Goal: Register for event/course

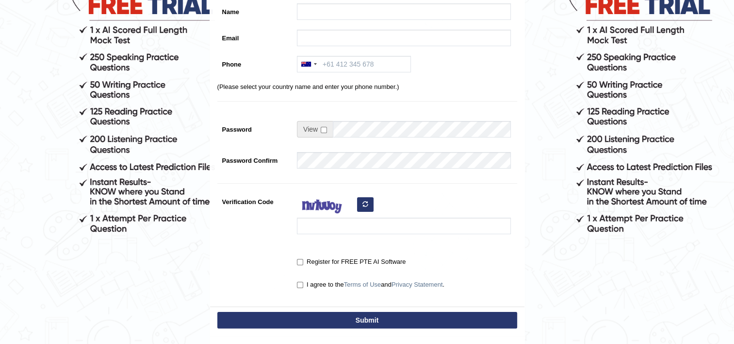
scroll to position [99, 0]
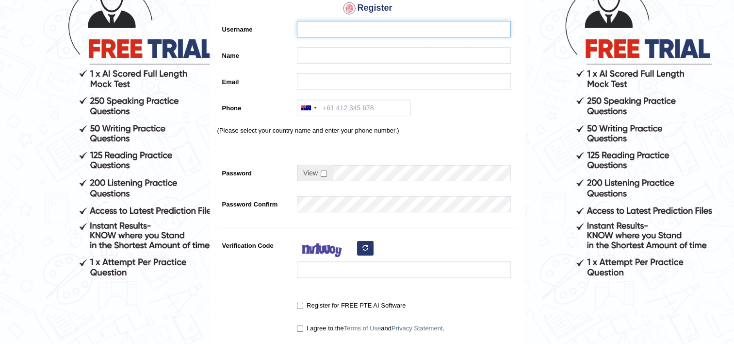
click at [365, 28] on input "Username" at bounding box center [404, 29] width 214 height 17
type input "[PERSON_NAME]"
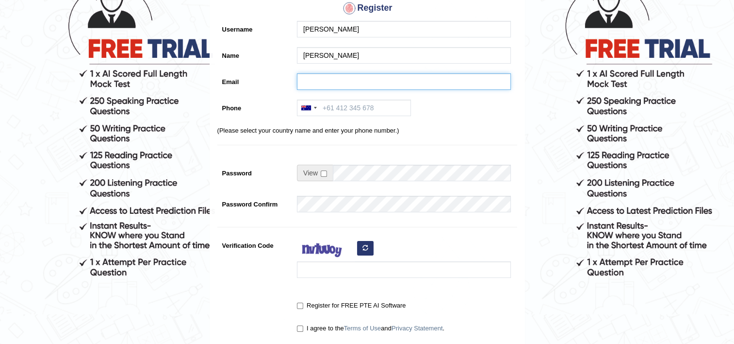
type input "cornelia.mothilal@gmail.com"
type input "+27663068224"
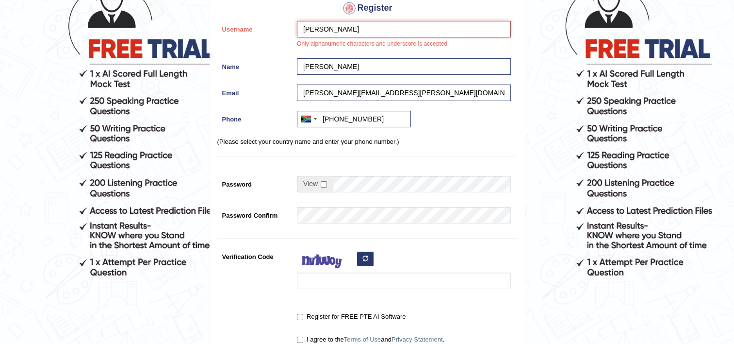
click at [331, 29] on input "[PERSON_NAME]" at bounding box center [404, 29] width 214 height 17
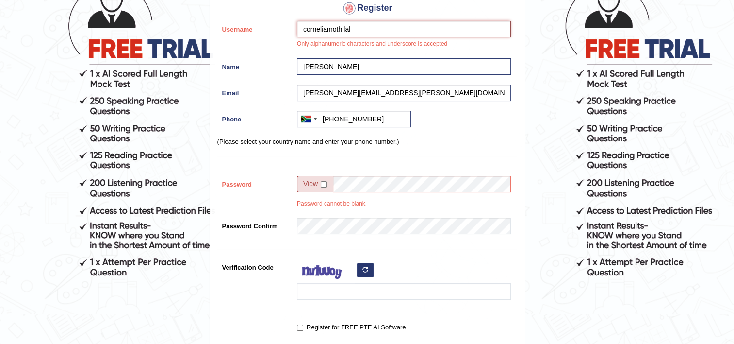
type input "corneliamothilal"
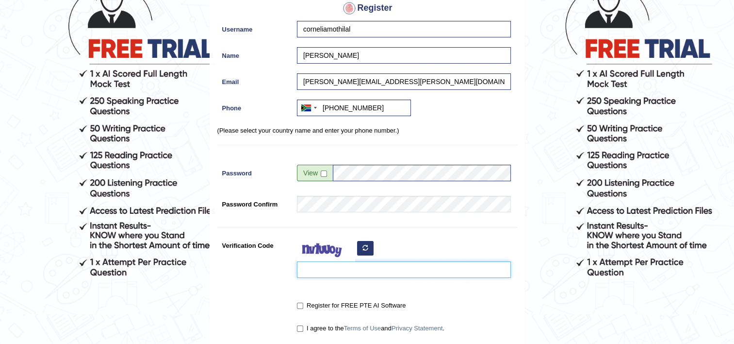
click at [344, 276] on input "Verification Code" at bounding box center [404, 269] width 214 height 17
type input "puxava"
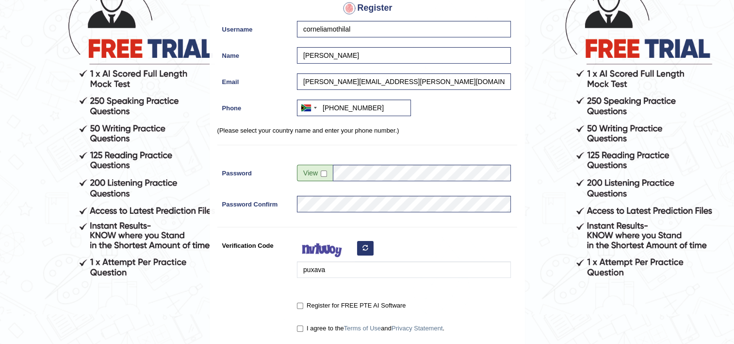
click at [305, 307] on label "Register for FREE PTE AI Software" at bounding box center [351, 305] width 109 height 10
click at [303, 307] on input "Register for FREE PTE AI Software" at bounding box center [300, 305] width 6 height 6
checkbox input "true"
click at [301, 328] on input "I agree to the Terms of Use and Privacy Statement ." at bounding box center [300, 328] width 6 height 6
checkbox input "true"
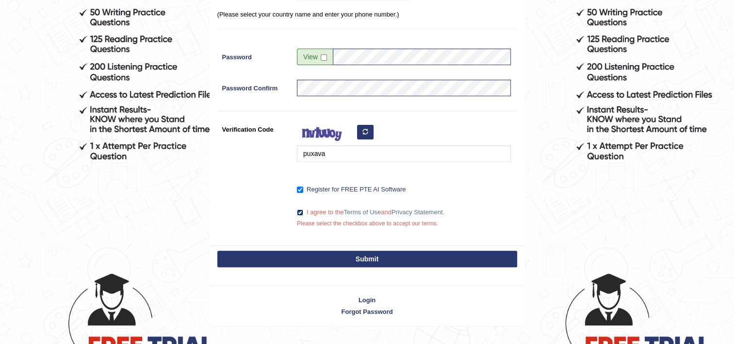
scroll to position [223, 0]
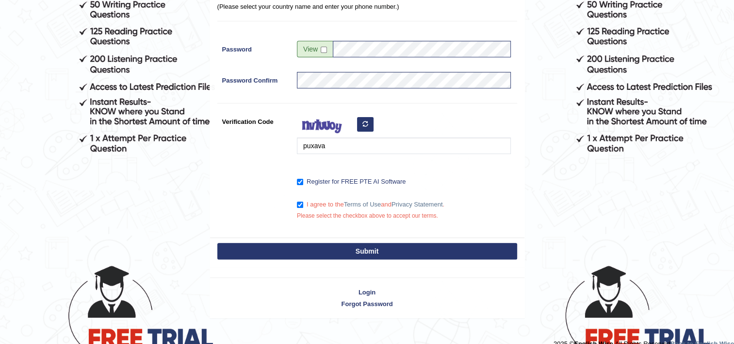
click at [467, 245] on button "Submit" at bounding box center [367, 251] width 300 height 17
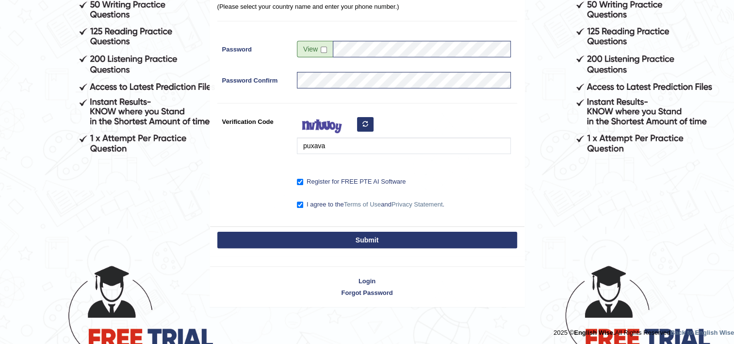
click at [469, 237] on button "Submit" at bounding box center [367, 240] width 300 height 17
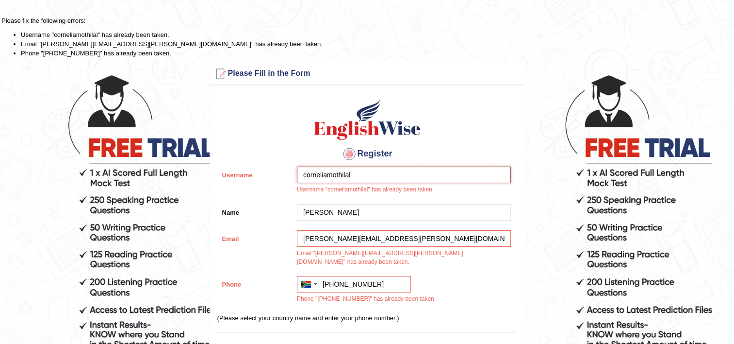
click at [379, 179] on input "corneliamothilal" at bounding box center [404, 174] width 214 height 17
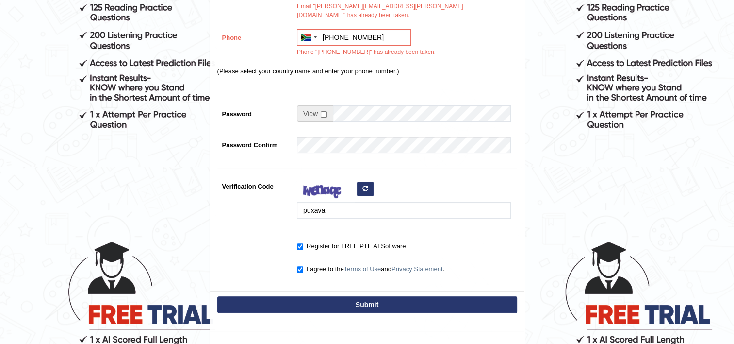
scroll to position [263, 0]
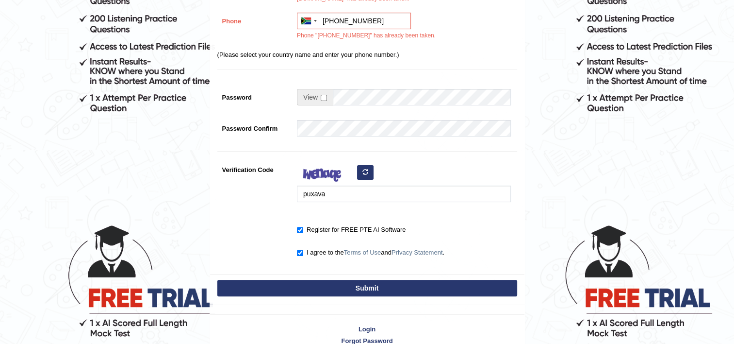
type input "corneliamo"
click at [414, 280] on button "Submit" at bounding box center [367, 288] width 300 height 17
type input "+27663068224"
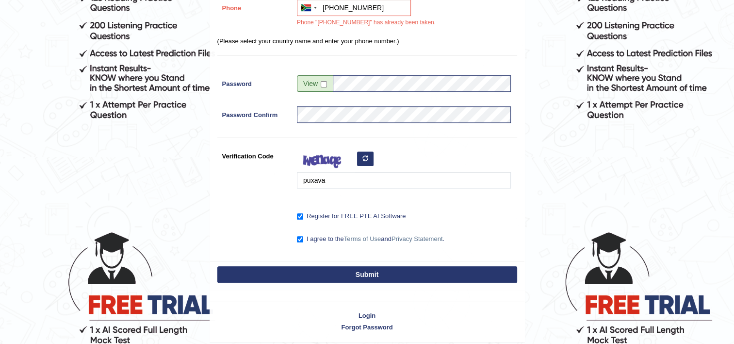
scroll to position [283, 0]
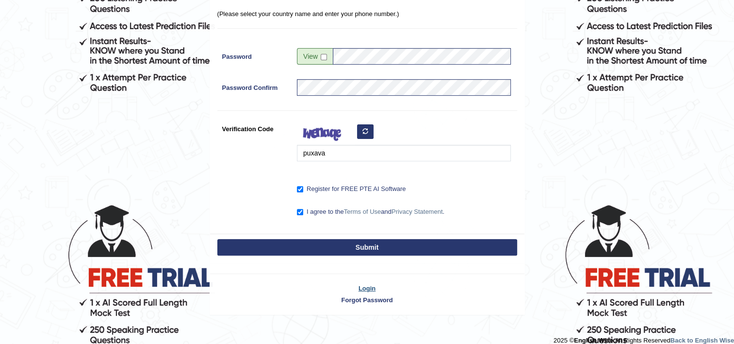
click at [366, 283] on link "Login" at bounding box center [367, 287] width 315 height 9
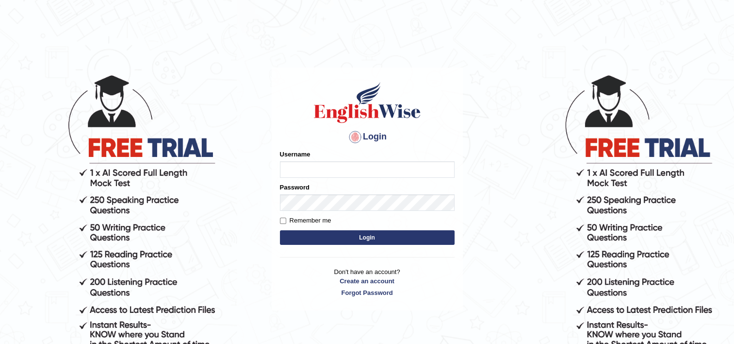
click at [398, 169] on input "Username" at bounding box center [367, 169] width 175 height 17
type input "corneliamothilal"
click at [371, 240] on button "Login" at bounding box center [367, 237] width 175 height 15
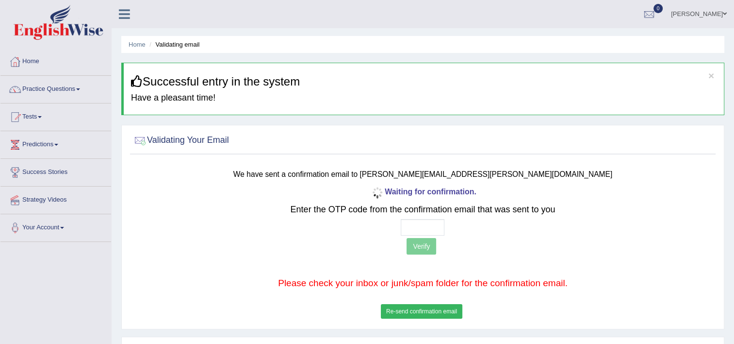
click at [419, 310] on button "Re-send confirmation email" at bounding box center [422, 311] width 82 height 15
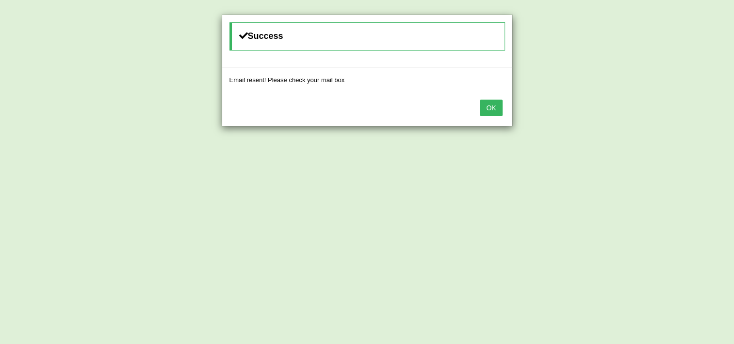
click at [490, 106] on button "OK" at bounding box center [491, 108] width 22 height 17
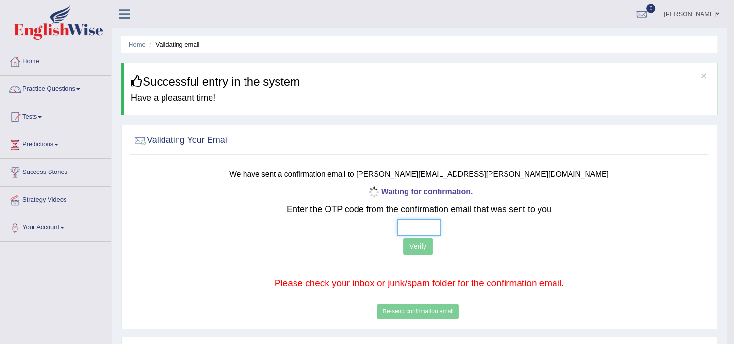
click at [418, 227] on input "text" at bounding box center [420, 227] width 44 height 17
type input "2 2 8 0"
click at [417, 249] on button "Verify" at bounding box center [418, 246] width 30 height 17
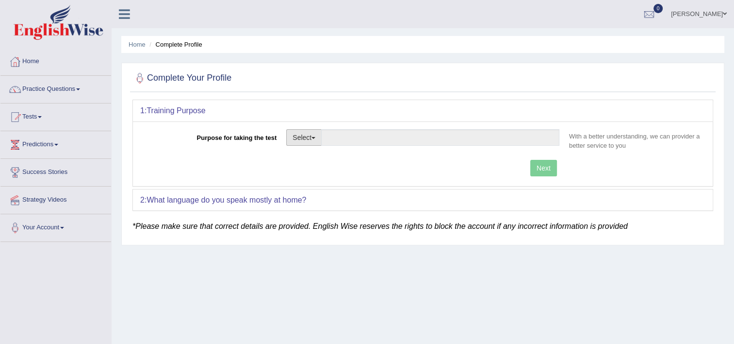
click at [309, 136] on button "Select" at bounding box center [303, 137] width 35 height 17
click at [333, 173] on link "Permanent Residency" at bounding box center [330, 171] width 86 height 13
type input "Permanent Residency"
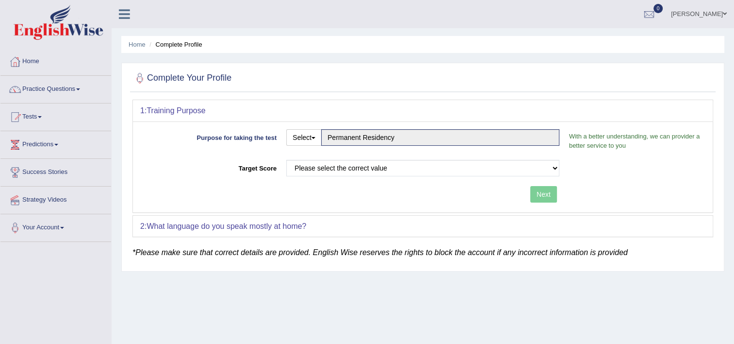
click at [328, 221] on div "2: What language do you speak mostly at home?" at bounding box center [423, 226] width 580 height 21
click at [309, 221] on div "2: What language do you speak mostly at home?" at bounding box center [423, 226] width 580 height 21
click at [300, 223] on b "What language do you speak mostly at home?" at bounding box center [227, 226] width 160 height 8
click at [300, 230] on div "2: What language do you speak mostly at home?" at bounding box center [423, 226] width 580 height 21
click at [315, 229] on div "2: What language do you speak mostly at home?" at bounding box center [423, 226] width 580 height 21
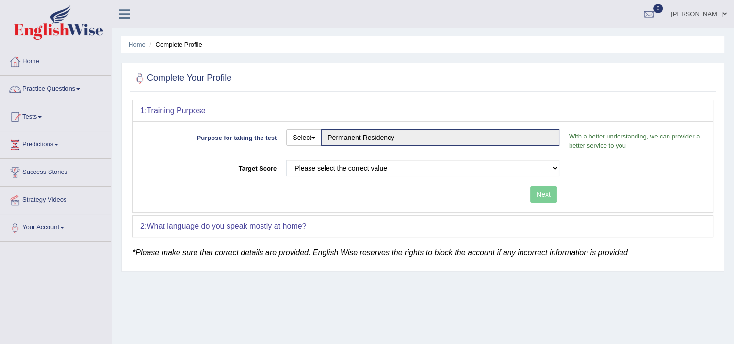
click at [337, 229] on div "2: What language do you speak mostly at home?" at bounding box center [423, 226] width 580 height 21
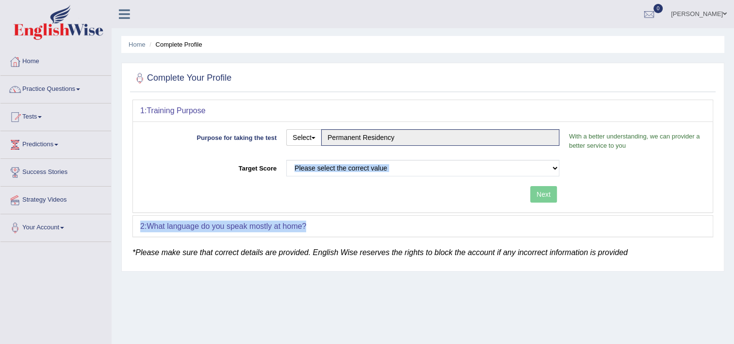
drag, startPoint x: 305, startPoint y: 222, endPoint x: 371, endPoint y: 159, distance: 91.0
click at [371, 159] on div "1: Training Purpose Purpose for taking the test Select Student Visa Permanent R…" at bounding box center [423, 168] width 581 height 137
drag, startPoint x: 371, startPoint y: 159, endPoint x: 369, endPoint y: 167, distance: 8.0
click at [369, 167] on select "Please select the correct value 50 (6 bands) 58 (6.5 bands) 65 (7 bands) 79 (8 …" at bounding box center [422, 168] width 273 height 17
select select "79"
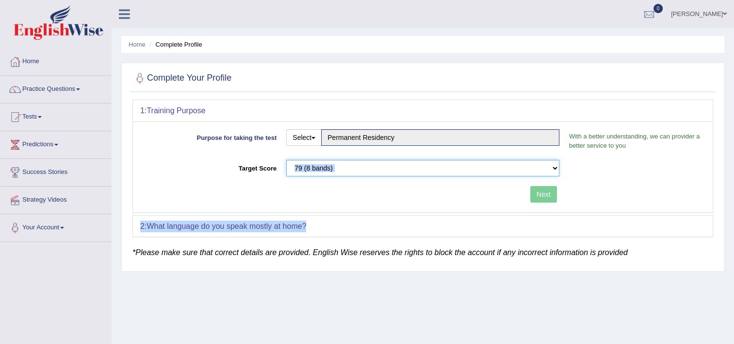
click at [286, 160] on select "Please select the correct value 50 (6 bands) 58 (6.5 bands) 65 (7 bands) 79 (8 …" at bounding box center [422, 168] width 273 height 17
click at [480, 227] on div "2: What language do you speak mostly at home?" at bounding box center [423, 226] width 580 height 21
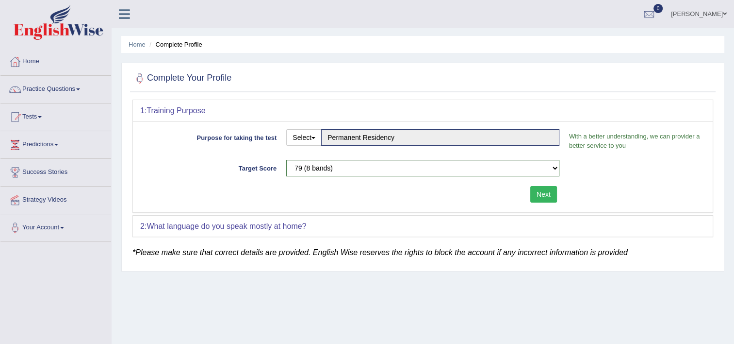
click at [480, 227] on div "2: What language do you speak mostly at home?" at bounding box center [423, 226] width 580 height 21
click at [541, 192] on button "Next" at bounding box center [544, 194] width 27 height 17
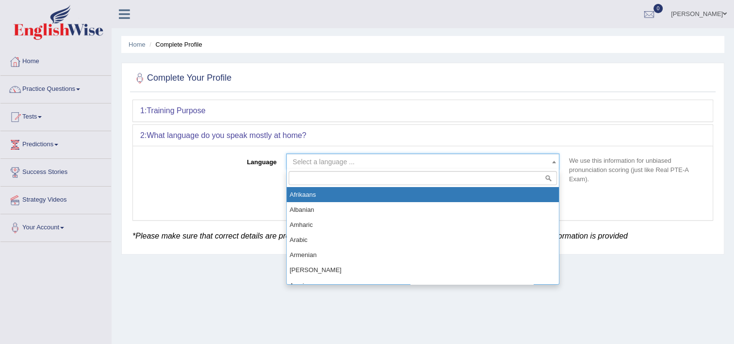
click at [550, 166] on span at bounding box center [554, 162] width 10 height 16
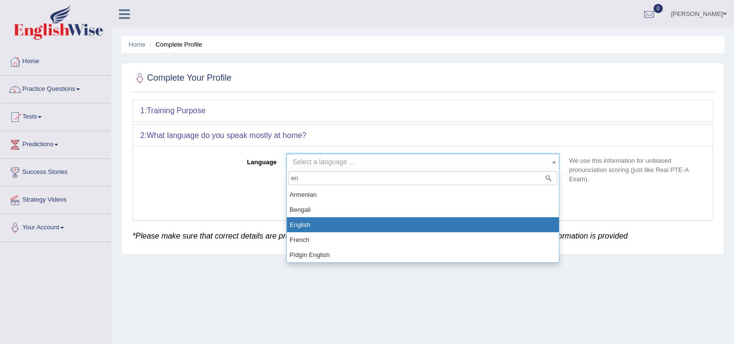
type input "en"
select select "English"
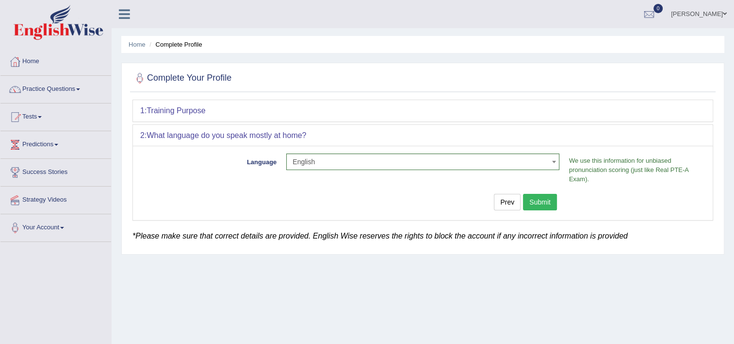
click at [547, 198] on button "Submit" at bounding box center [540, 202] width 34 height 17
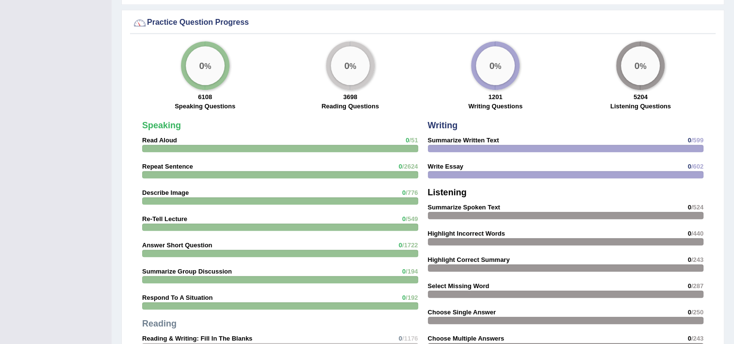
scroll to position [757, 0]
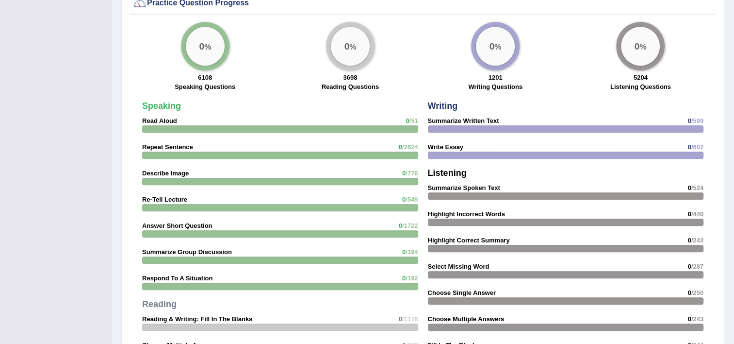
click at [374, 122] on div "Speaking Read Aloud 0 /51 Repeat Sentence 0 /2624 Describe Image 0 /776 Re-Tell…" at bounding box center [280, 271] width 286 height 349
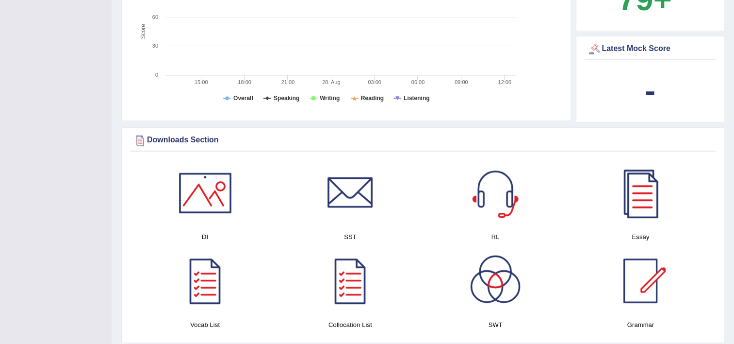
scroll to position [411, 0]
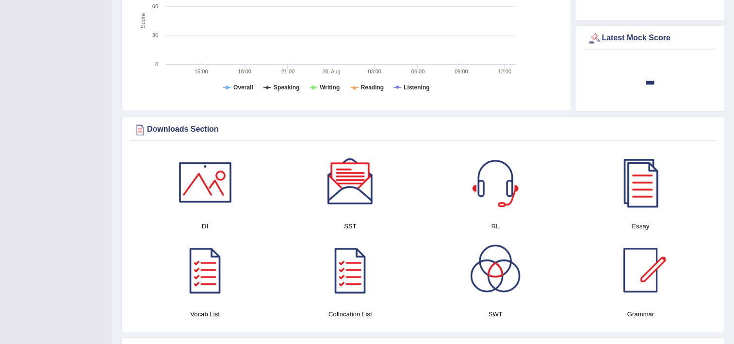
click at [211, 185] on div at bounding box center [205, 182] width 68 height 68
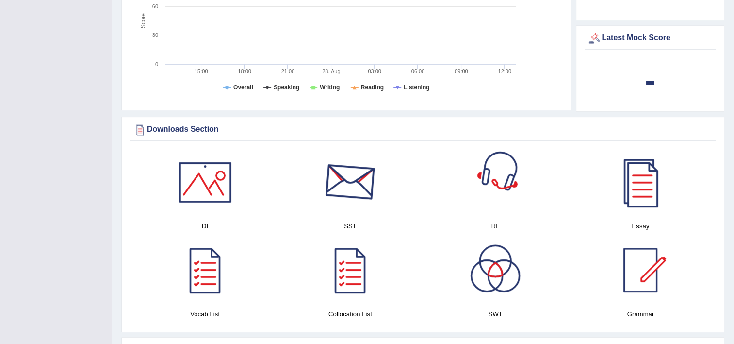
click at [347, 202] on div at bounding box center [350, 182] width 68 height 68
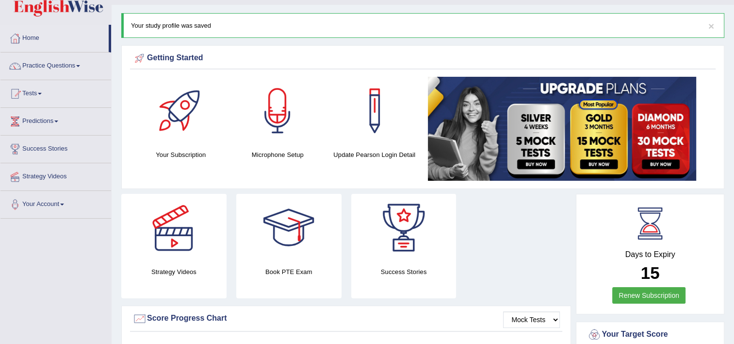
scroll to position [21, 0]
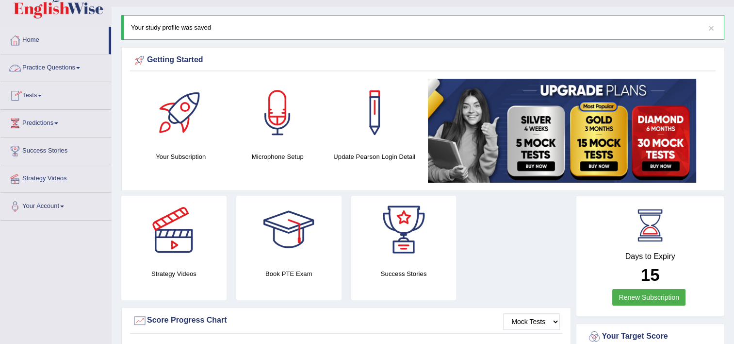
click at [48, 88] on link "Tests" at bounding box center [55, 94] width 111 height 24
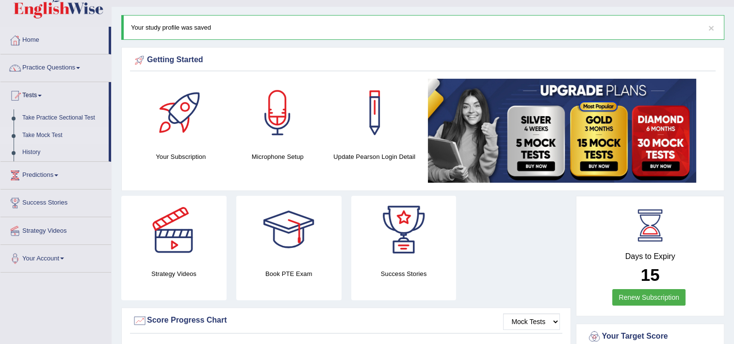
click at [51, 136] on link "Take Mock Test" at bounding box center [63, 135] width 91 height 17
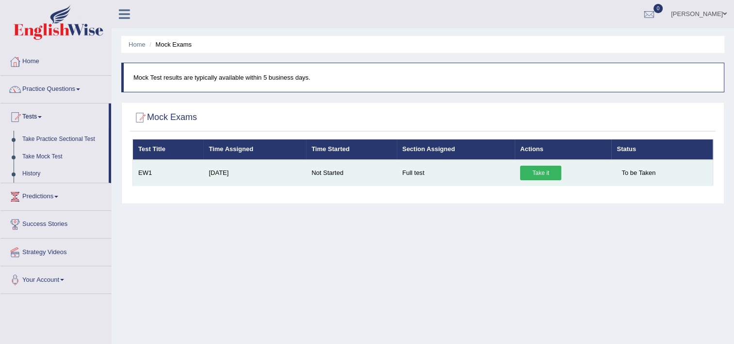
click at [548, 175] on link "Take it" at bounding box center [540, 173] width 41 height 15
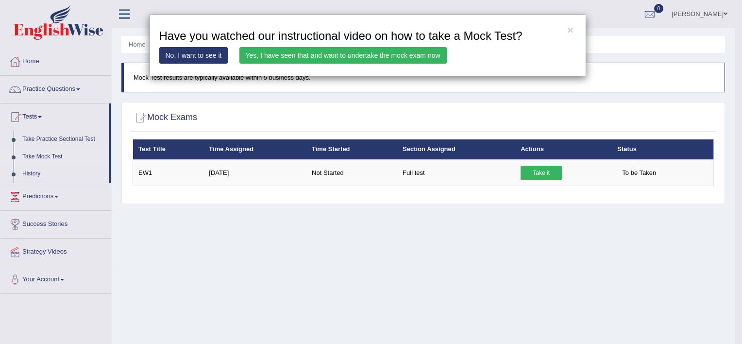
click at [297, 55] on link "Yes, I have seen that and want to undertake the mock exam now" at bounding box center [342, 55] width 207 height 17
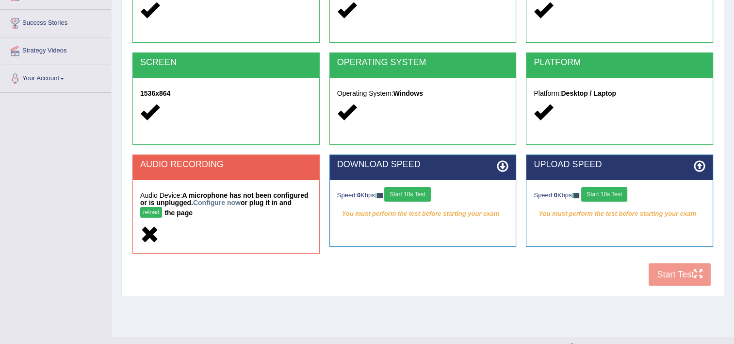
scroll to position [162, 0]
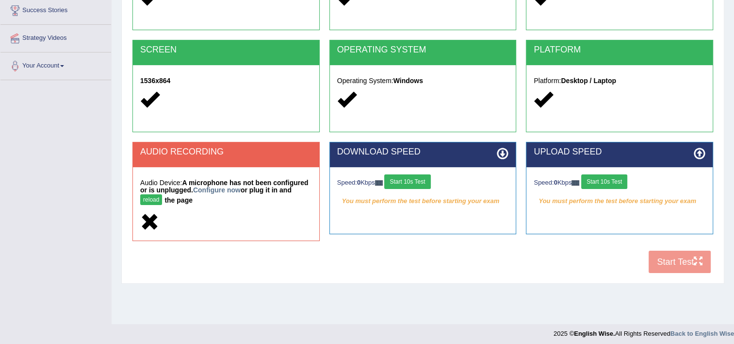
click at [316, 209] on div "Audio Device: A microphone has not been configured or is unplugged. Configure n…" at bounding box center [226, 203] width 186 height 73
click at [162, 195] on button "reload" at bounding box center [151, 199] width 22 height 11
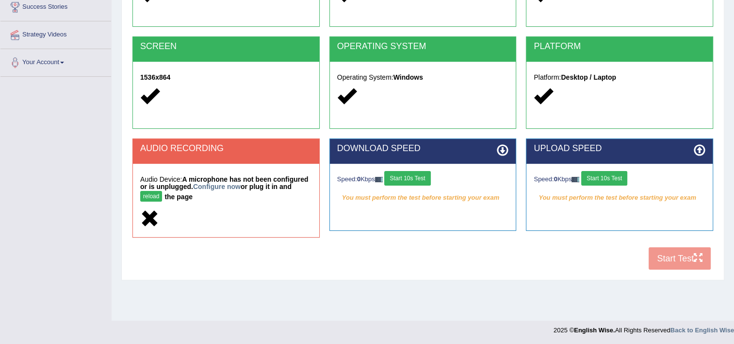
click at [162, 191] on button "reload" at bounding box center [151, 196] width 22 height 11
click at [212, 189] on link "Configure now" at bounding box center [217, 187] width 48 height 8
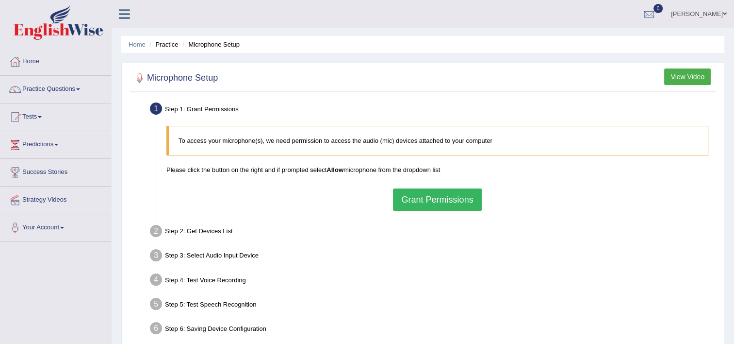
click at [472, 200] on button "Grant Permissions" at bounding box center [437, 199] width 88 height 22
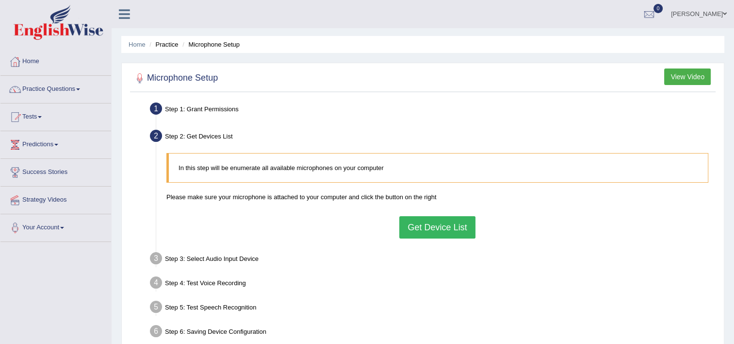
click at [435, 224] on button "Get Device List" at bounding box center [437, 227] width 76 height 22
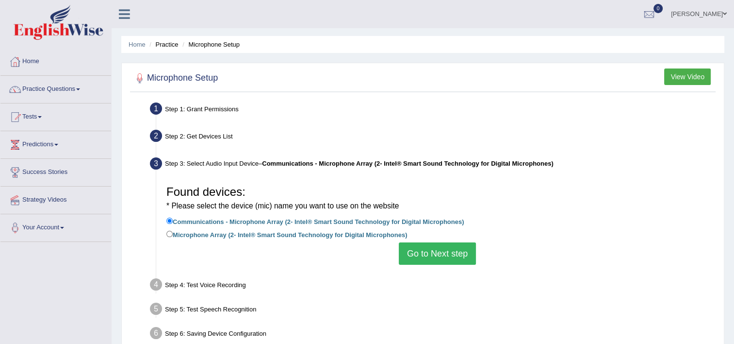
click at [446, 256] on button "Go to Next step" at bounding box center [437, 253] width 77 height 22
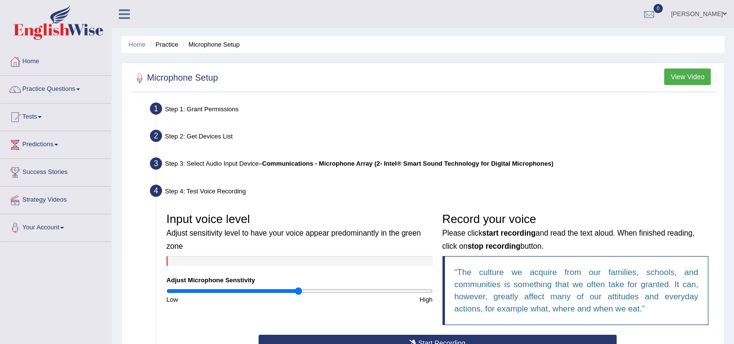
scroll to position [166, 0]
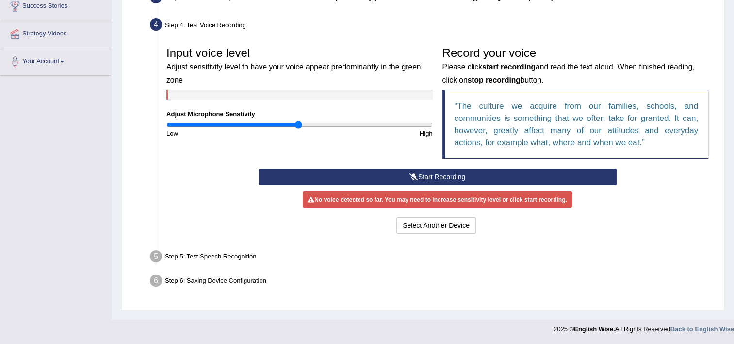
click at [472, 176] on button "Start Recording" at bounding box center [438, 176] width 358 height 17
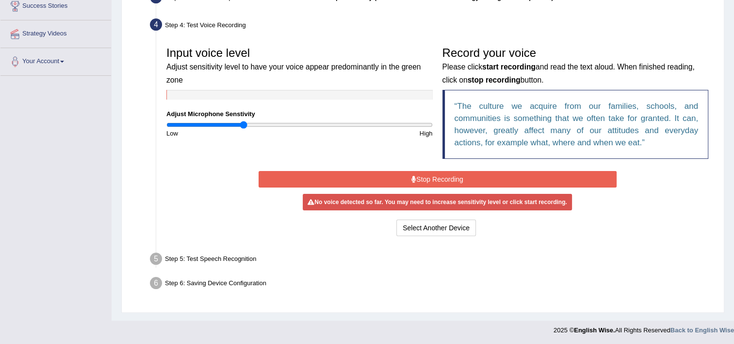
click at [242, 125] on input "range" at bounding box center [299, 125] width 266 height 8
click at [252, 123] on input "range" at bounding box center [299, 125] width 266 height 8
click at [317, 124] on input "range" at bounding box center [299, 125] width 266 height 8
type input "1.46"
click at [359, 124] on input "range" at bounding box center [299, 125] width 266 height 8
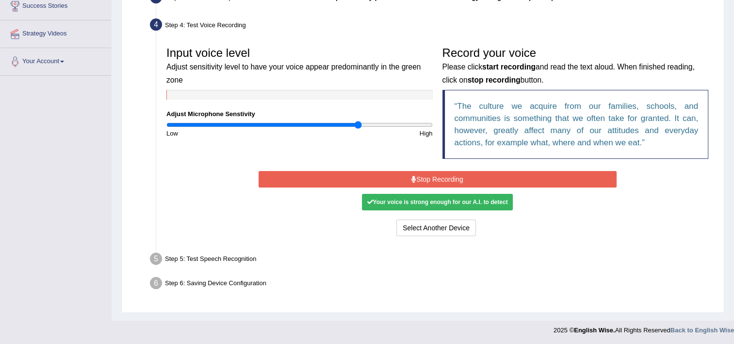
click at [540, 184] on button "Stop Recording" at bounding box center [438, 179] width 358 height 17
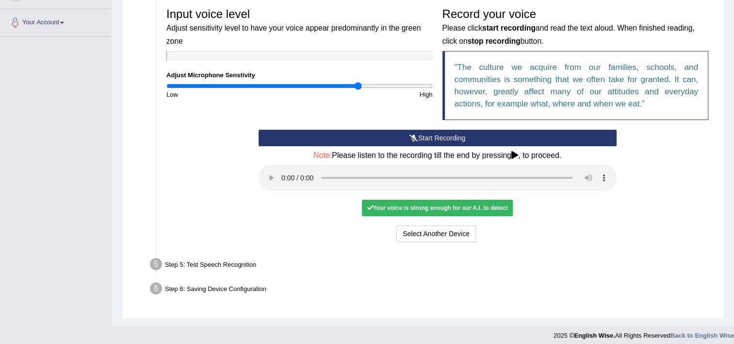
scroll to position [211, 0]
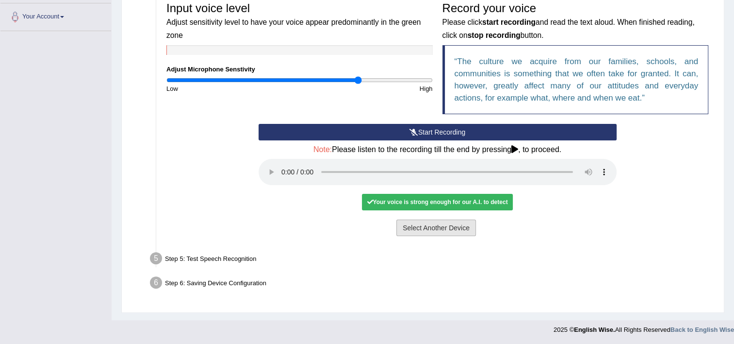
click at [437, 227] on button "Select Another Device" at bounding box center [437, 227] width 80 height 17
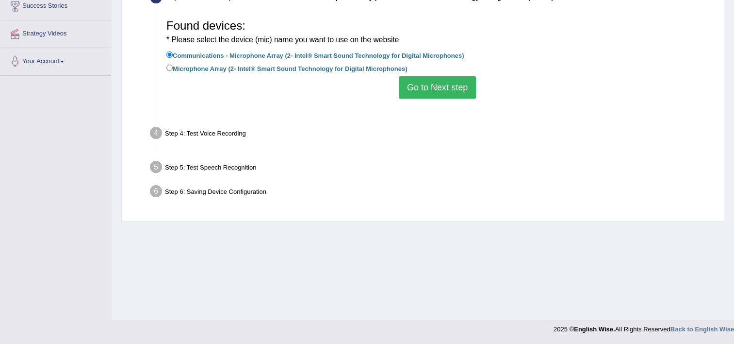
scroll to position [166, 0]
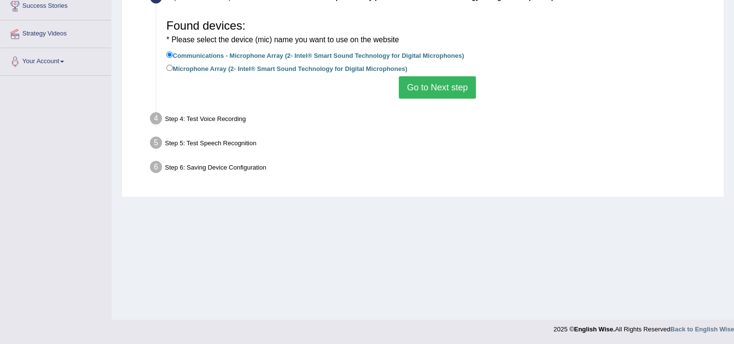
click at [452, 100] on div "Found devices: * Please select the device (mic) name you want to use on the web…" at bounding box center [438, 57] width 552 height 94
click at [452, 96] on button "Go to Next step" at bounding box center [437, 87] width 77 height 22
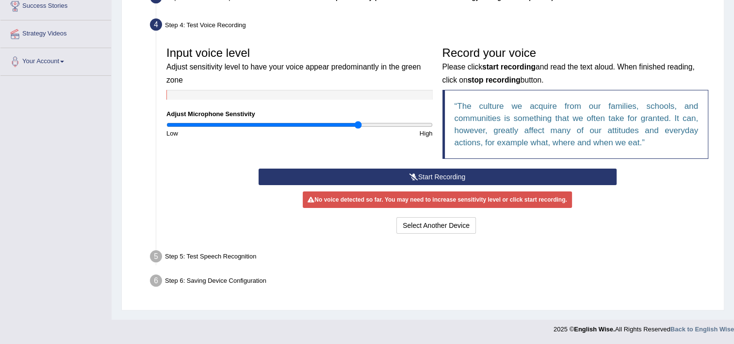
click at [221, 256] on div "Step 5: Test Speech Recognition" at bounding box center [433, 257] width 574 height 21
click at [466, 223] on button "Select Another Device" at bounding box center [437, 225] width 80 height 17
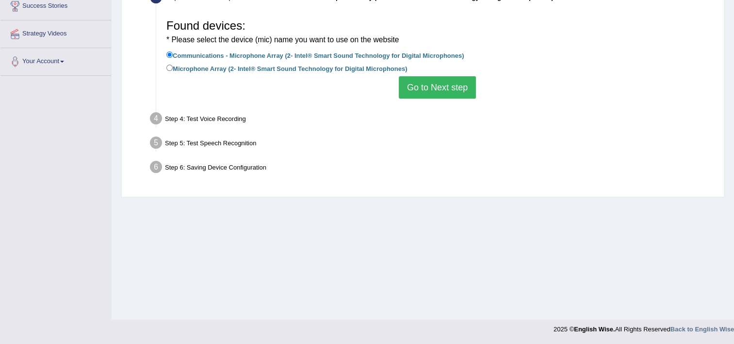
click at [449, 86] on button "Go to Next step" at bounding box center [437, 87] width 77 height 22
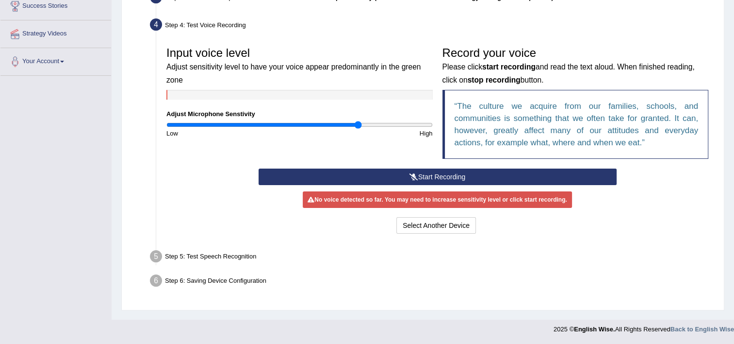
click at [433, 173] on button "Start Recording" at bounding box center [438, 176] width 358 height 17
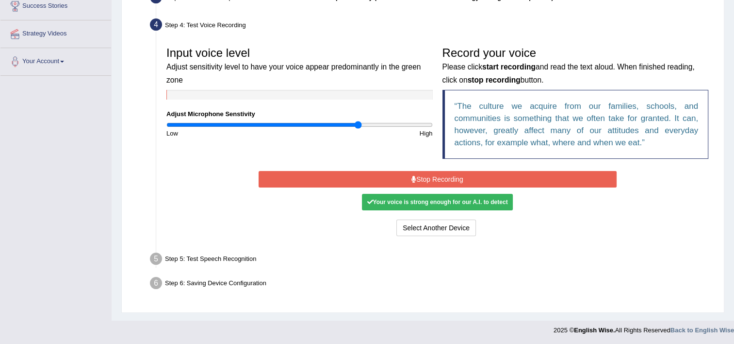
click at [463, 184] on button "Stop Recording" at bounding box center [438, 179] width 358 height 17
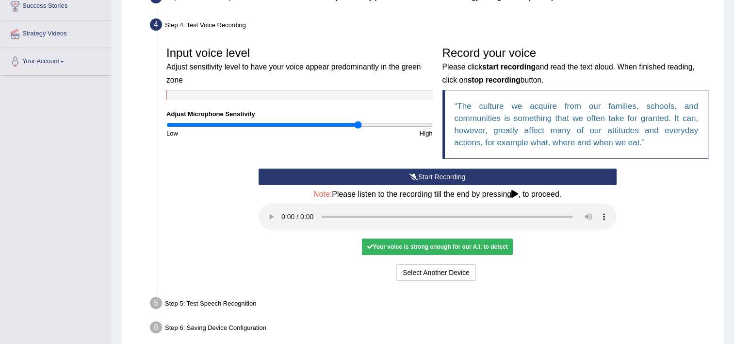
click at [404, 247] on div "Your voice is strong enough for our A.I. to detect" at bounding box center [437, 246] width 150 height 17
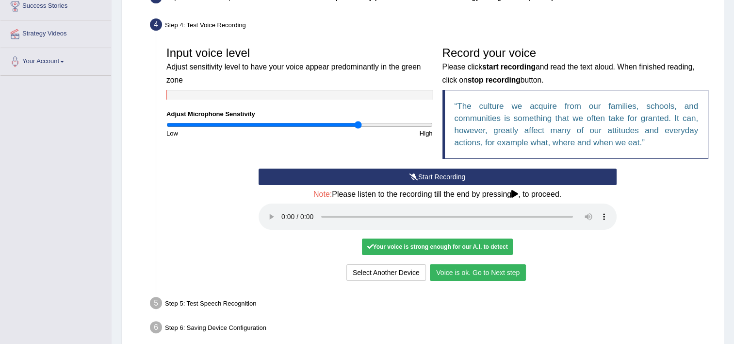
click at [480, 274] on button "Voice is ok. Go to Next step" at bounding box center [478, 272] width 96 height 17
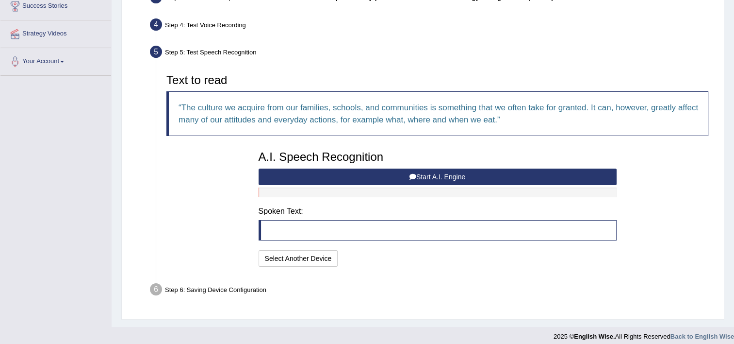
click at [431, 175] on button "Start A.I. Engine" at bounding box center [438, 176] width 358 height 17
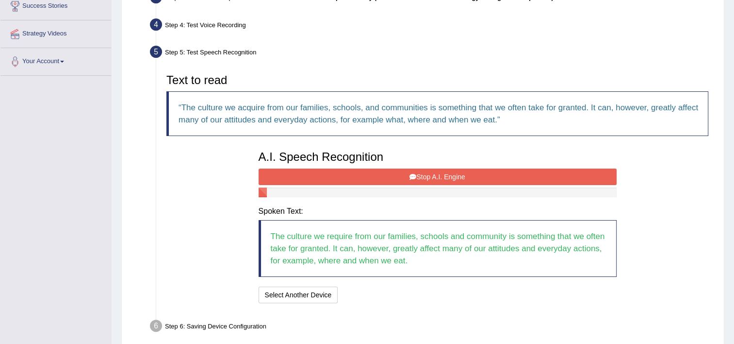
click at [474, 179] on button "Stop A.I. Engine" at bounding box center [438, 176] width 358 height 17
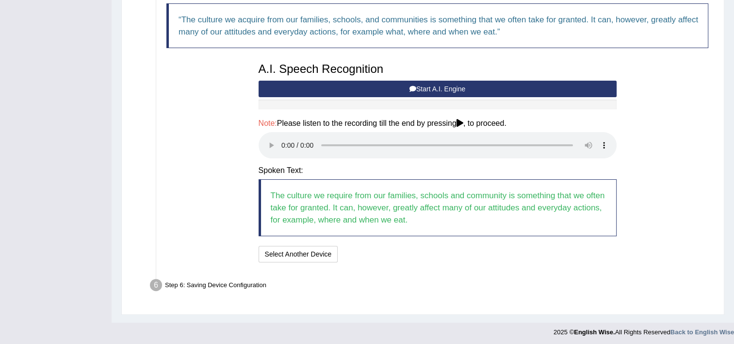
scroll to position [256, 0]
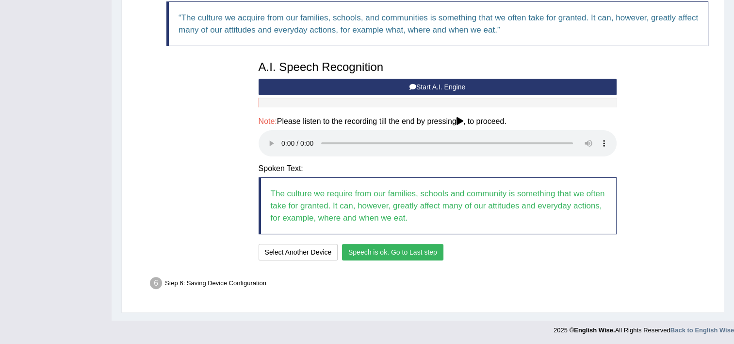
click at [426, 245] on button "Speech is ok. Go to Last step" at bounding box center [392, 252] width 101 height 17
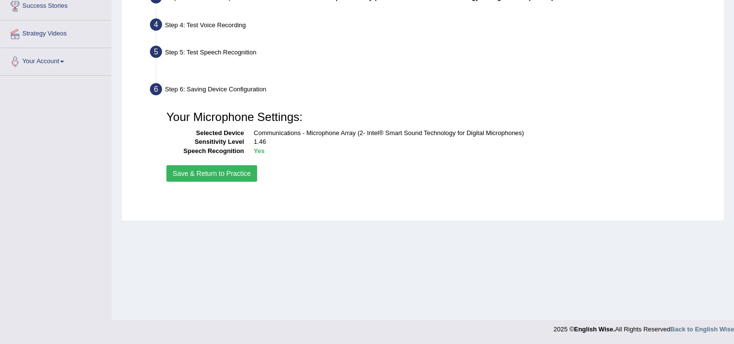
scroll to position [166, 0]
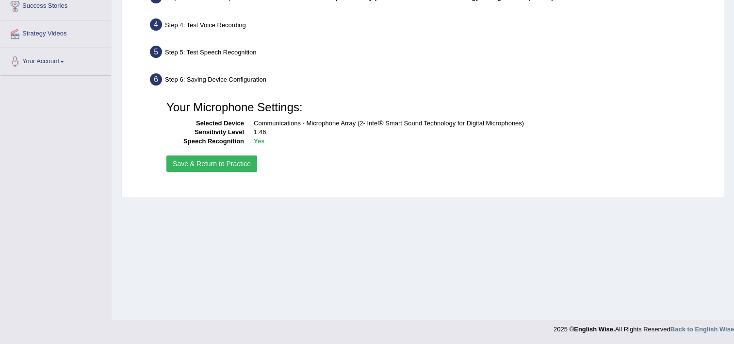
click at [211, 166] on button "Save & Return to Practice" at bounding box center [211, 163] width 91 height 17
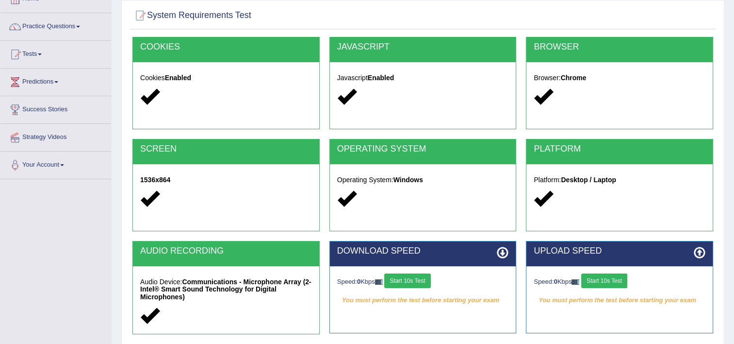
scroll to position [65, 0]
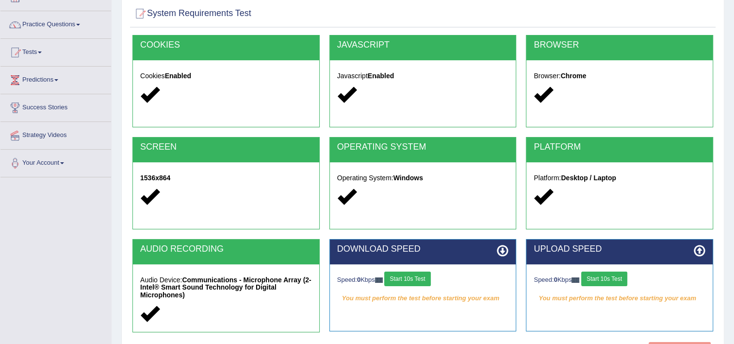
click at [413, 278] on button "Start 10s Test" at bounding box center [407, 278] width 46 height 15
click at [614, 276] on button "Start 10s Test" at bounding box center [605, 278] width 46 height 15
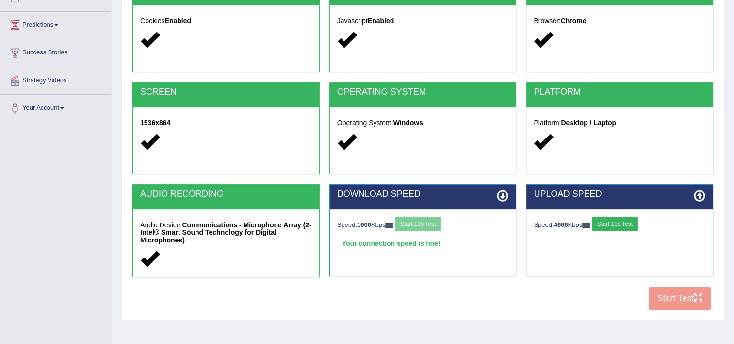
scroll to position [123, 0]
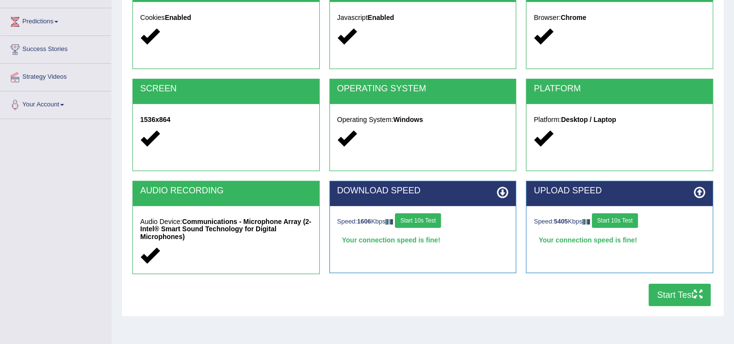
click at [685, 285] on button "Start Test" at bounding box center [680, 294] width 62 height 22
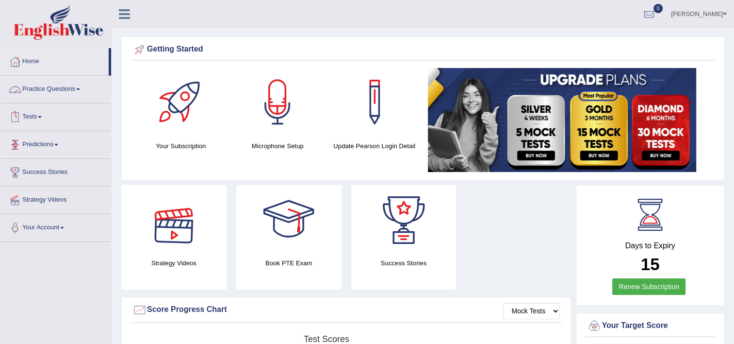
click at [31, 116] on link "Tests" at bounding box center [55, 115] width 111 height 24
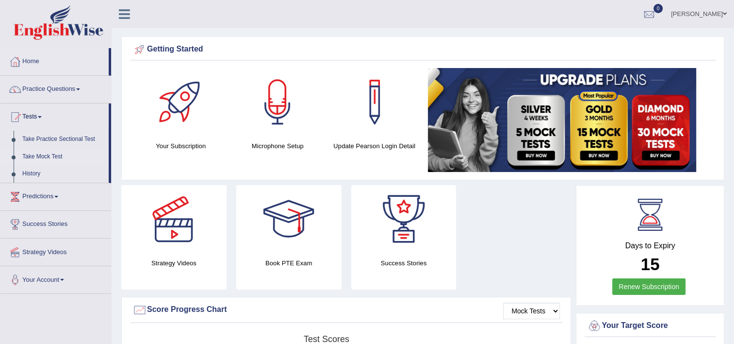
click at [50, 157] on link "Take Mock Test" at bounding box center [63, 156] width 91 height 17
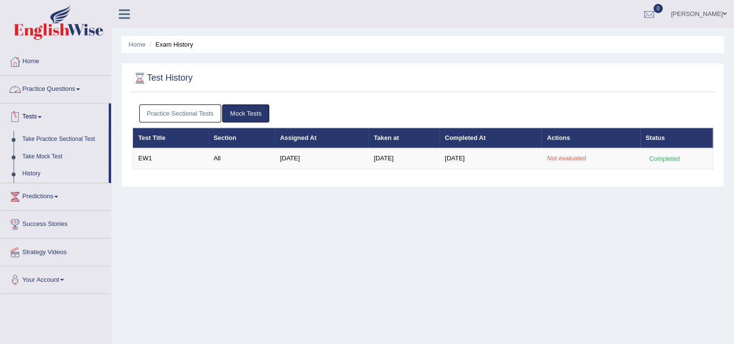
click at [35, 84] on link "Practice Questions" at bounding box center [55, 88] width 111 height 24
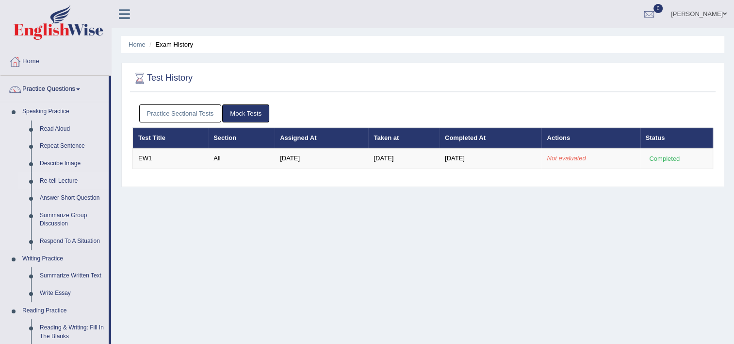
click at [64, 179] on link "Re-tell Lecture" at bounding box center [71, 180] width 73 height 17
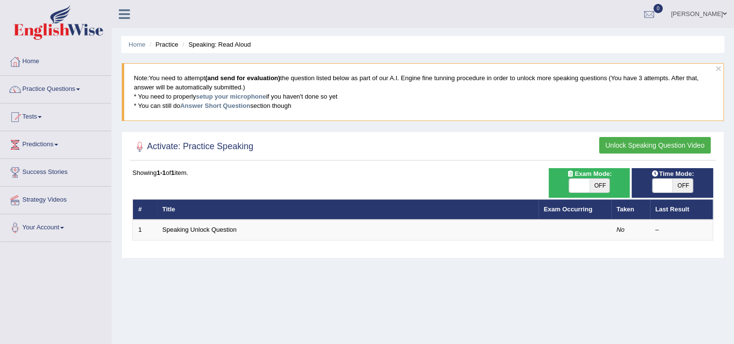
click at [647, 144] on button "Unlock Speaking Question Video" at bounding box center [655, 145] width 112 height 17
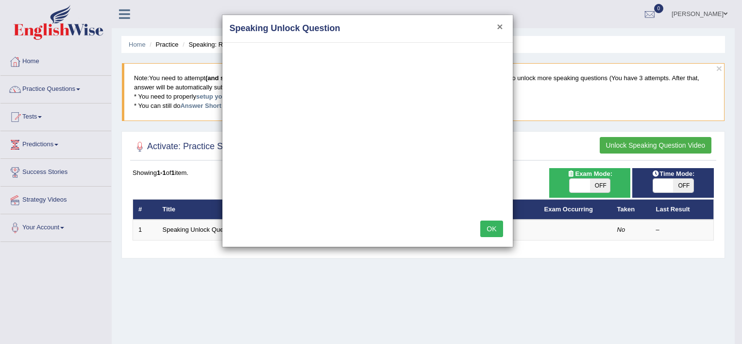
click at [501, 27] on button "×" at bounding box center [500, 26] width 6 height 10
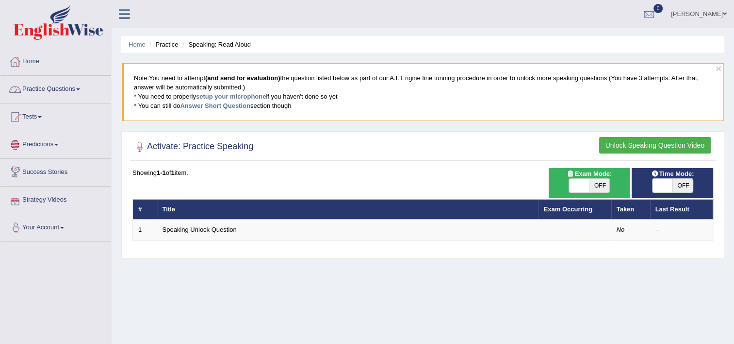
click at [47, 150] on link "Predictions" at bounding box center [55, 143] width 111 height 24
click at [45, 170] on link "Latest Predictions" at bounding box center [63, 166] width 91 height 17
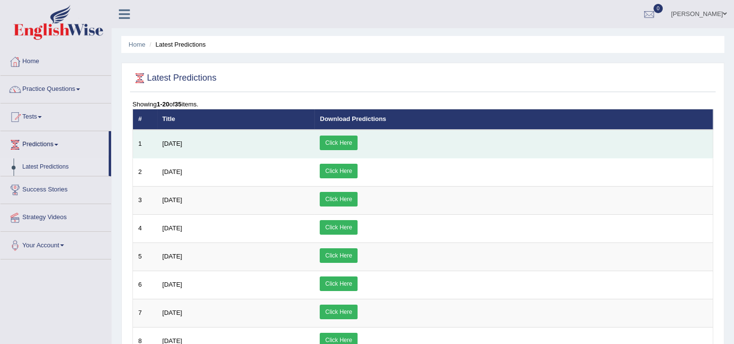
click at [357, 138] on link "Click Here" at bounding box center [338, 142] width 37 height 15
